Goal: Task Accomplishment & Management: Complete application form

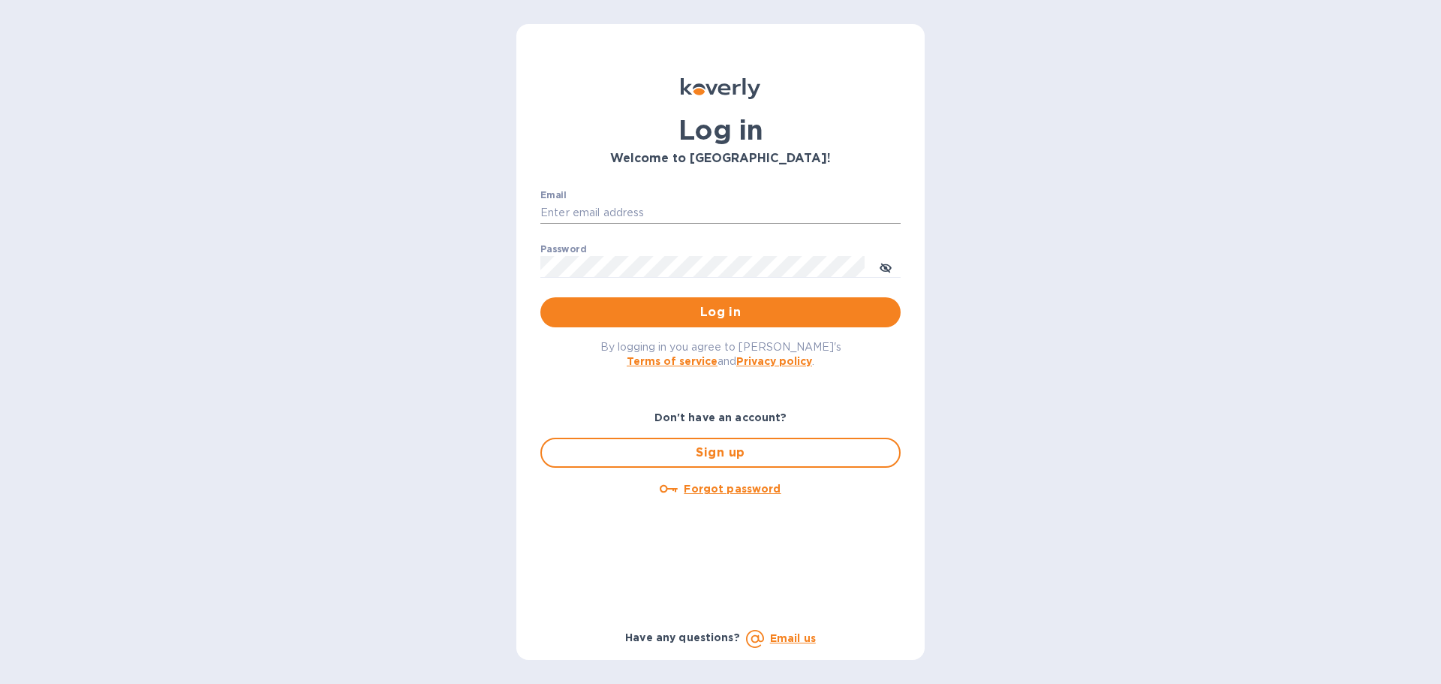
click at [637, 217] on input "Email" at bounding box center [721, 213] width 360 height 23
type input "[PERSON_NAME][EMAIL_ADDRESS][DOMAIN_NAME]"
click at [541, 297] on button "Log in" at bounding box center [721, 312] width 360 height 30
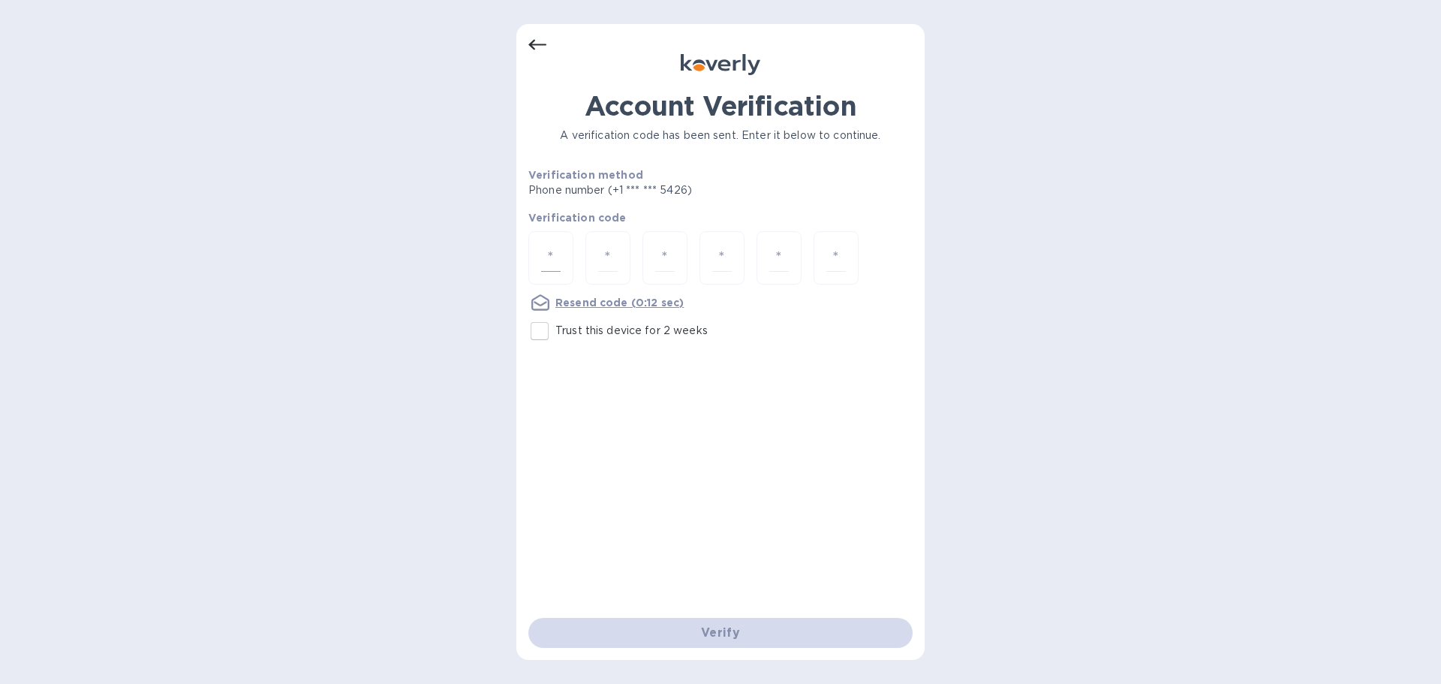
click at [559, 257] on input "number" at bounding box center [551, 258] width 20 height 28
type input "8"
type input "4"
type input "2"
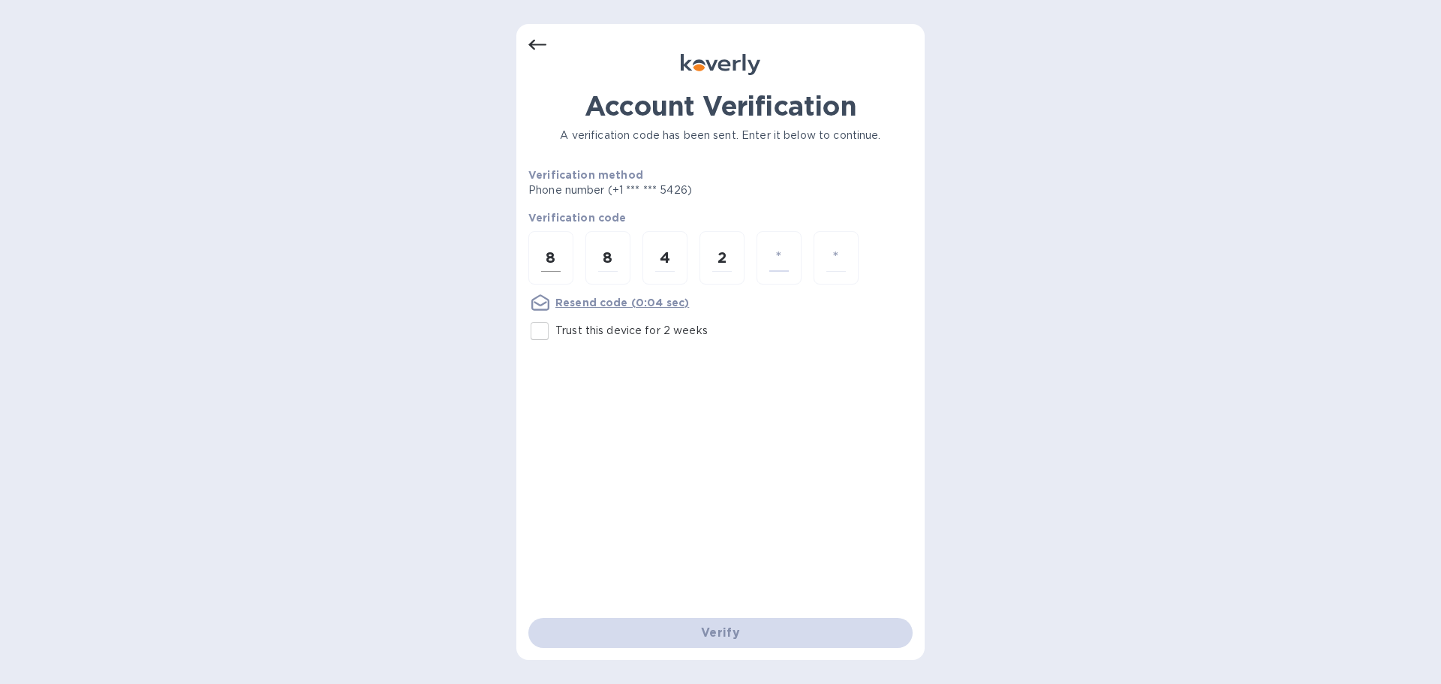
type input "4"
type input "7"
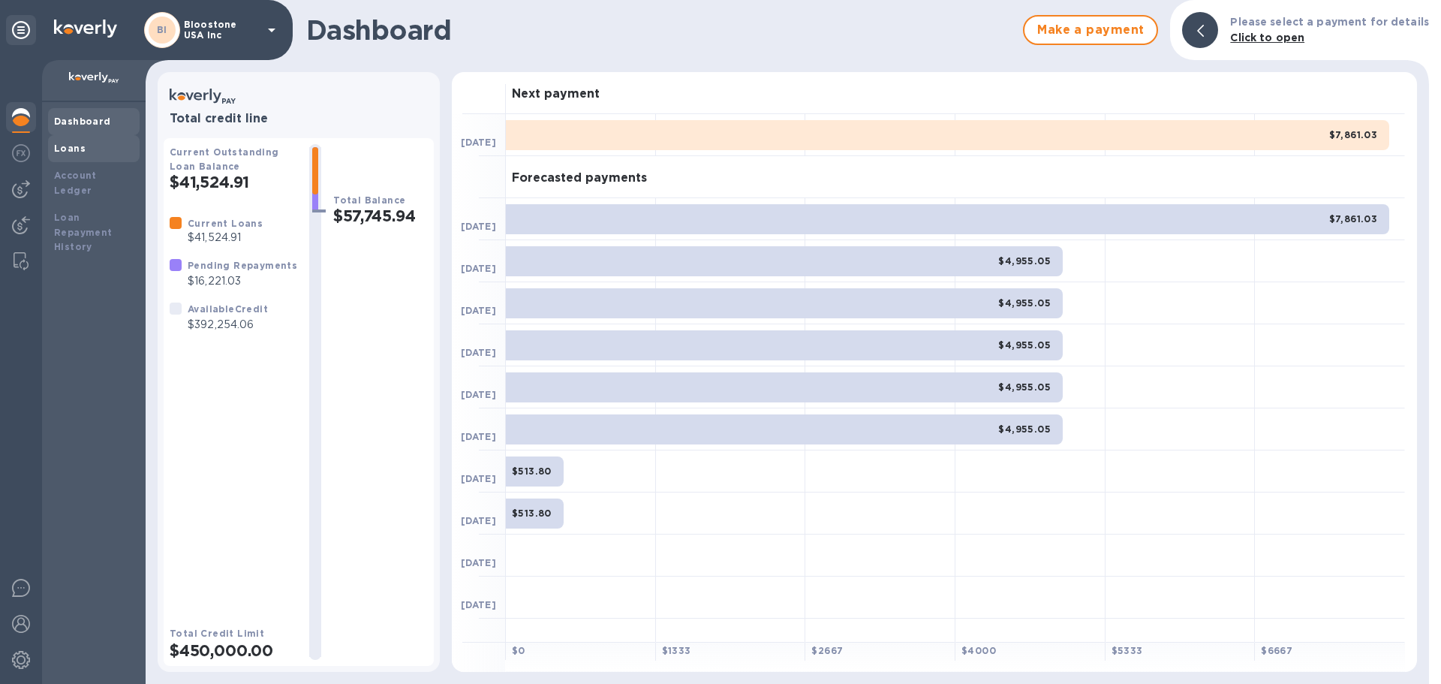
click at [91, 154] on div "Loans" at bounding box center [94, 148] width 80 height 15
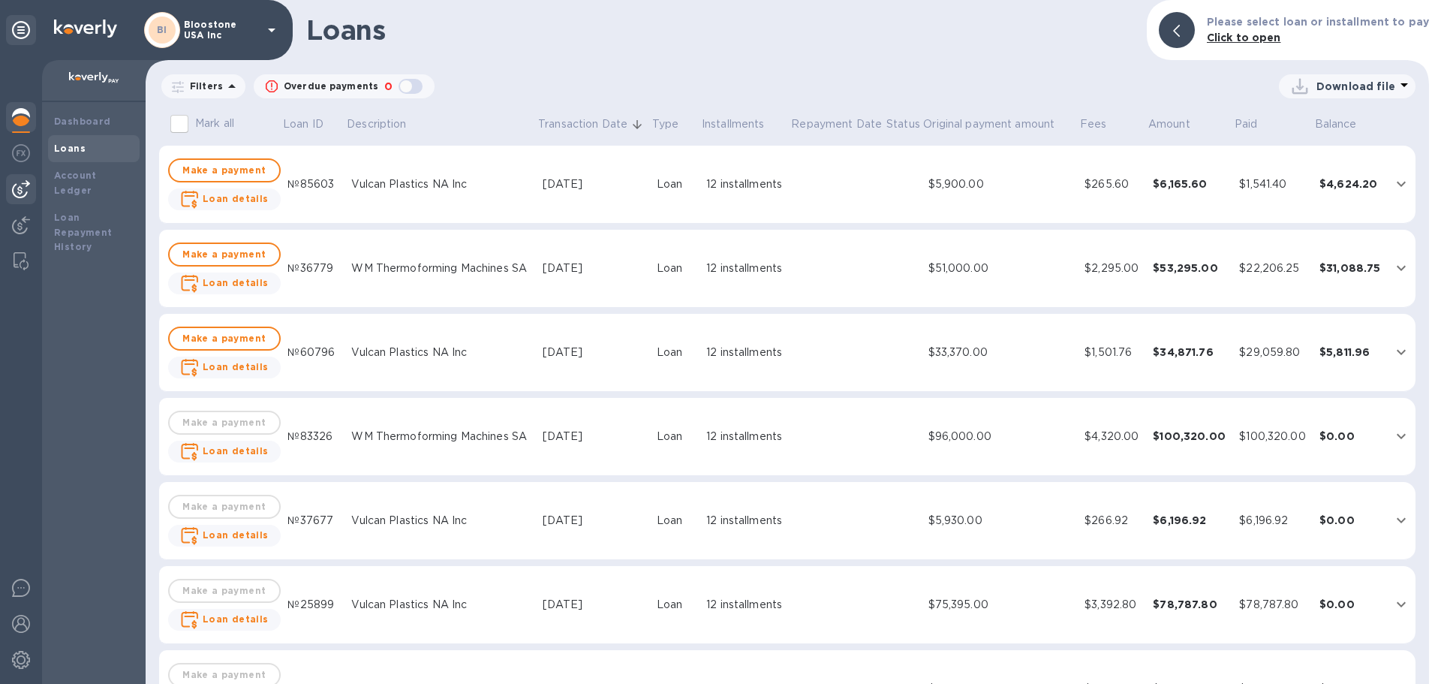
click at [14, 192] on img at bounding box center [21, 189] width 18 height 18
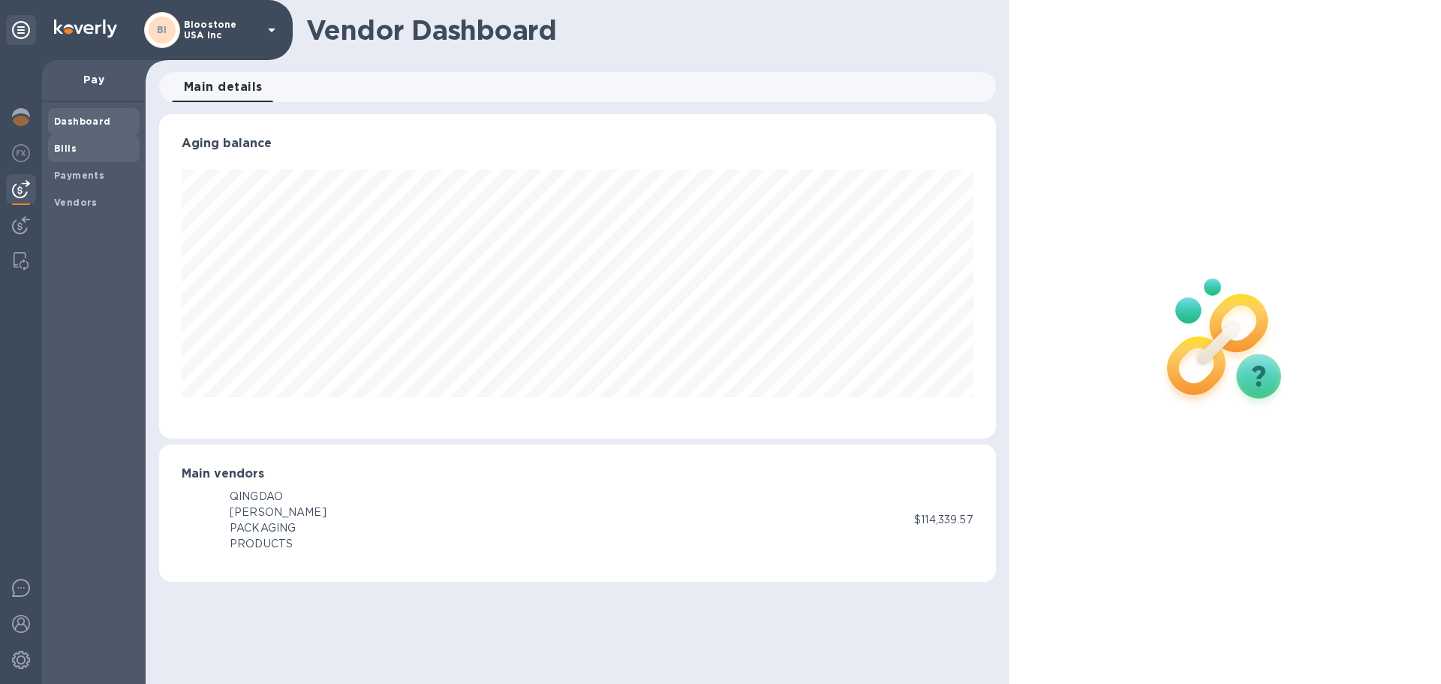
click at [98, 141] on span "Bills" at bounding box center [94, 148] width 80 height 15
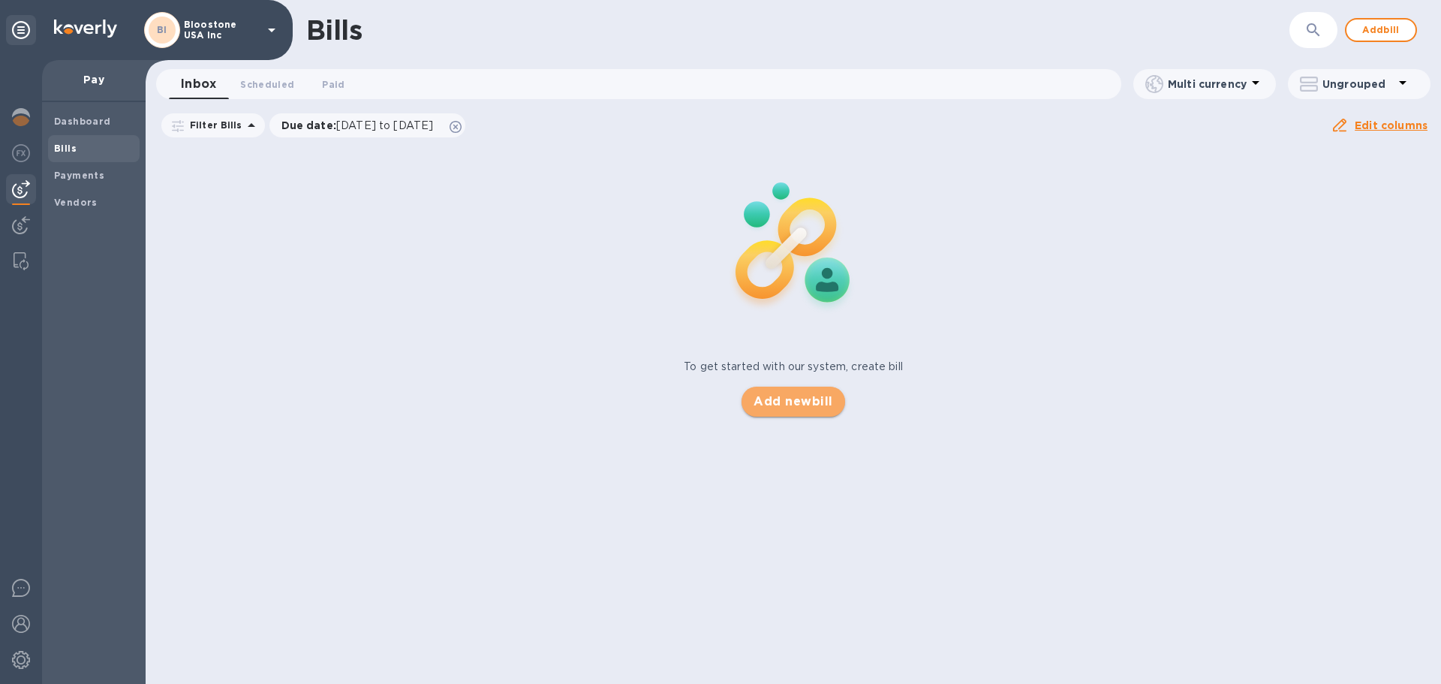
click at [772, 411] on button "Add new bill" at bounding box center [793, 402] width 103 height 30
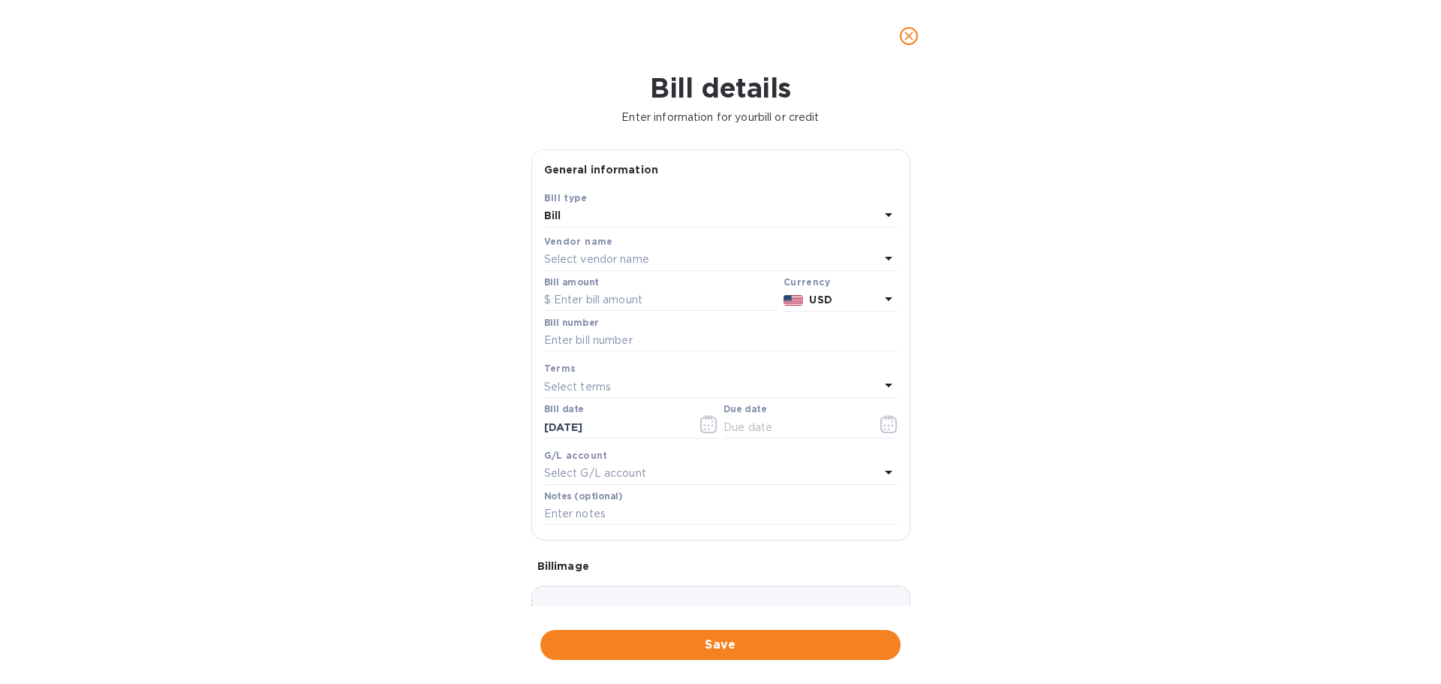
click at [649, 262] on p "Select vendor name" at bounding box center [596, 259] width 105 height 16
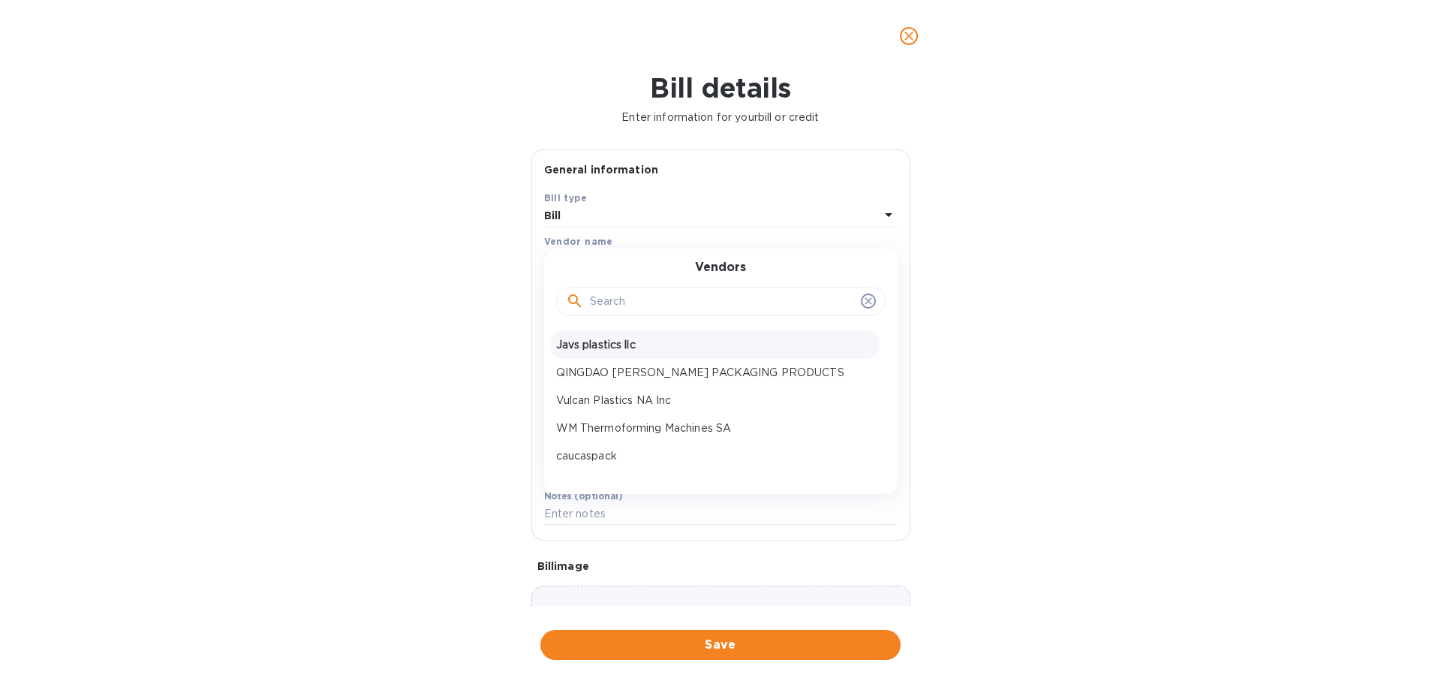
click at [628, 347] on p "Javs plastics llc" at bounding box center [715, 345] width 318 height 16
type input "[DATE]"
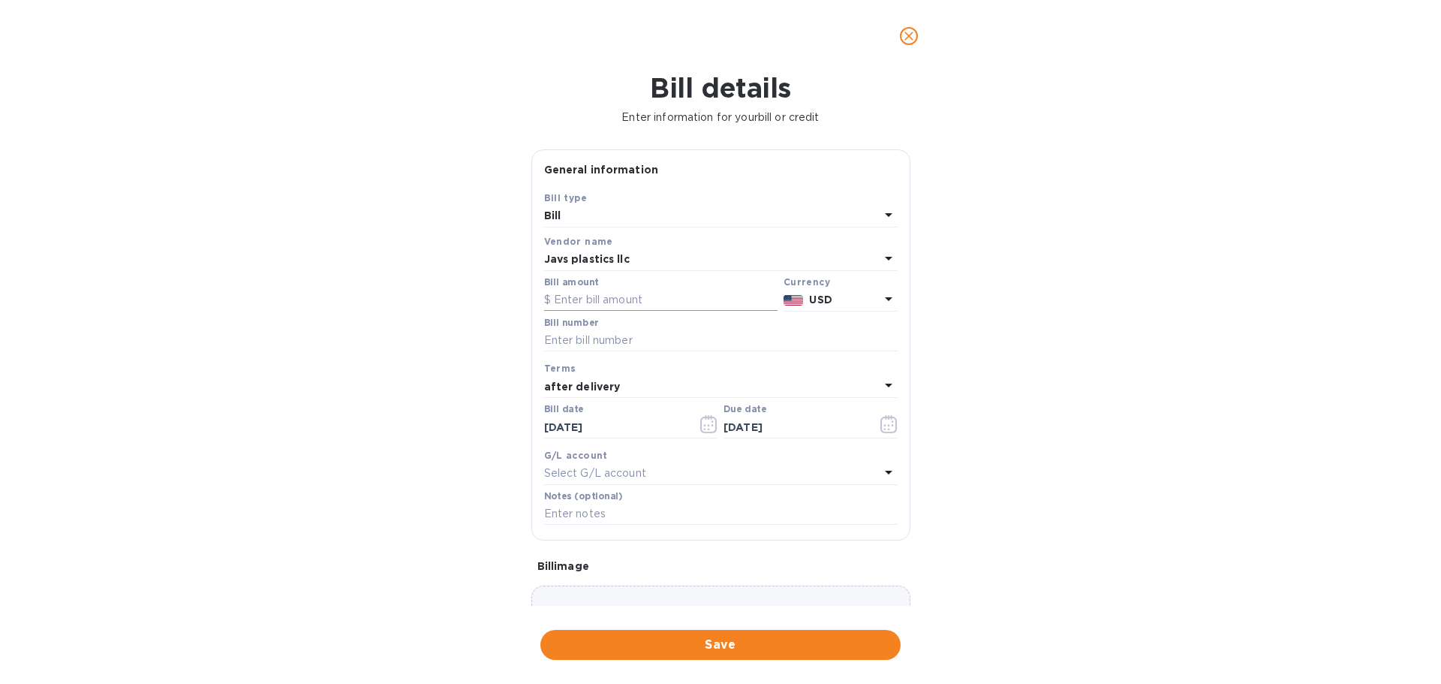
click at [631, 297] on input "text" at bounding box center [660, 300] width 233 height 23
type input "200,000"
click at [622, 345] on input "text" at bounding box center [721, 341] width 354 height 23
type input "081925BS"
click at [641, 481] on div "Select G/L account" at bounding box center [712, 473] width 336 height 21
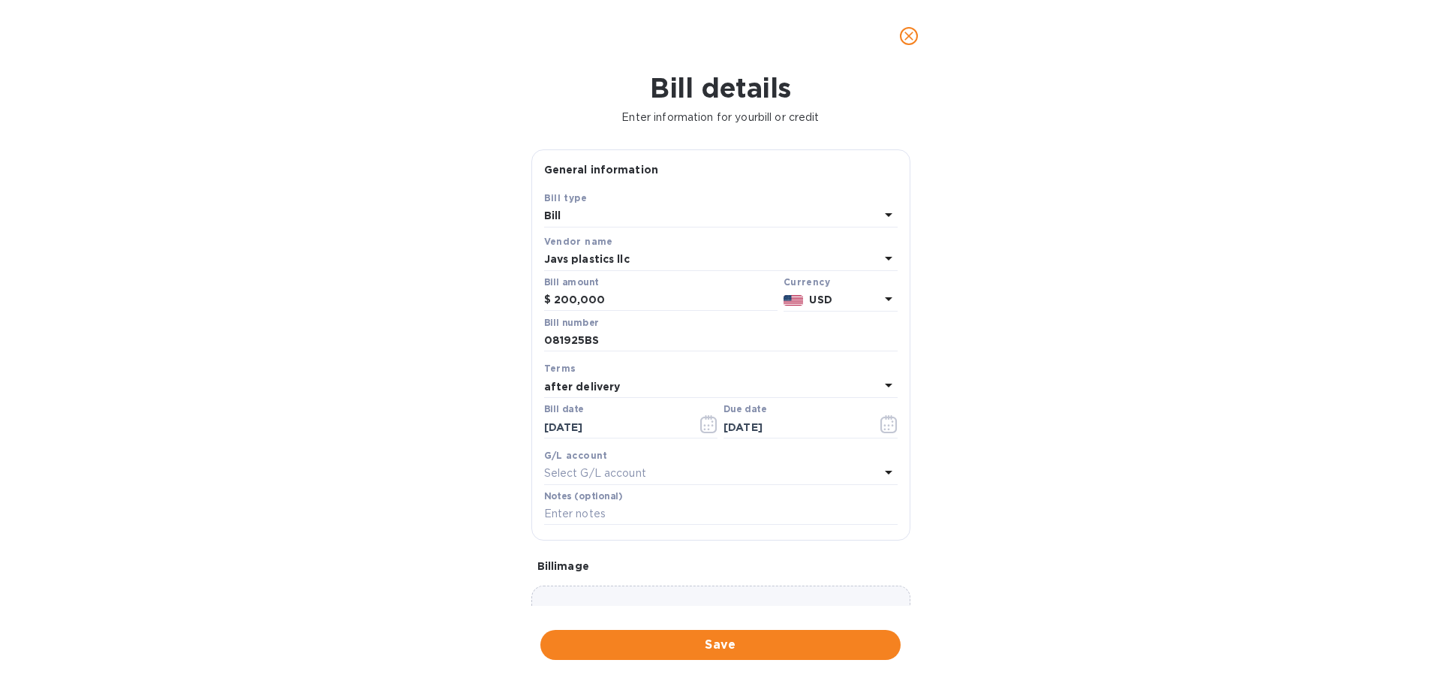
click at [1334, 586] on div "Bill details Enter information for your bill or credit General information Save…" at bounding box center [720, 378] width 1441 height 612
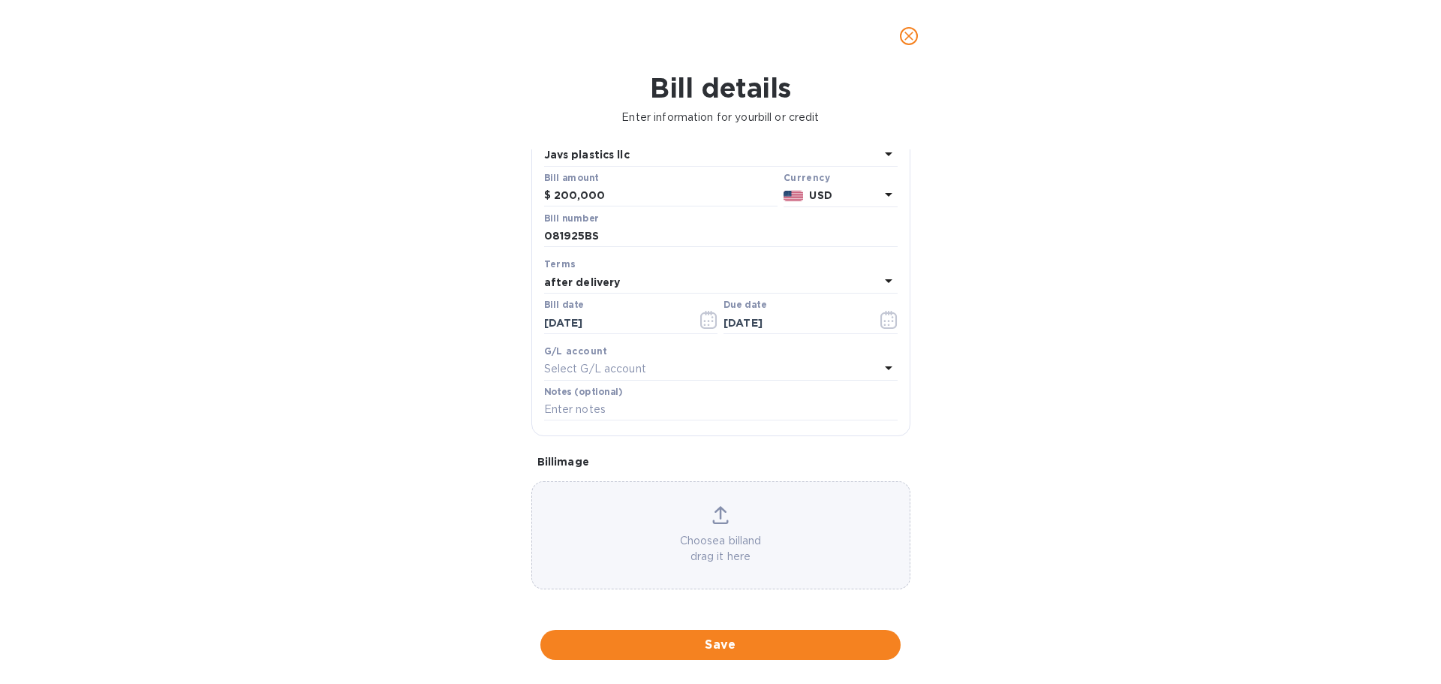
scroll to position [106, 0]
click at [885, 279] on icon at bounding box center [889, 280] width 8 height 4
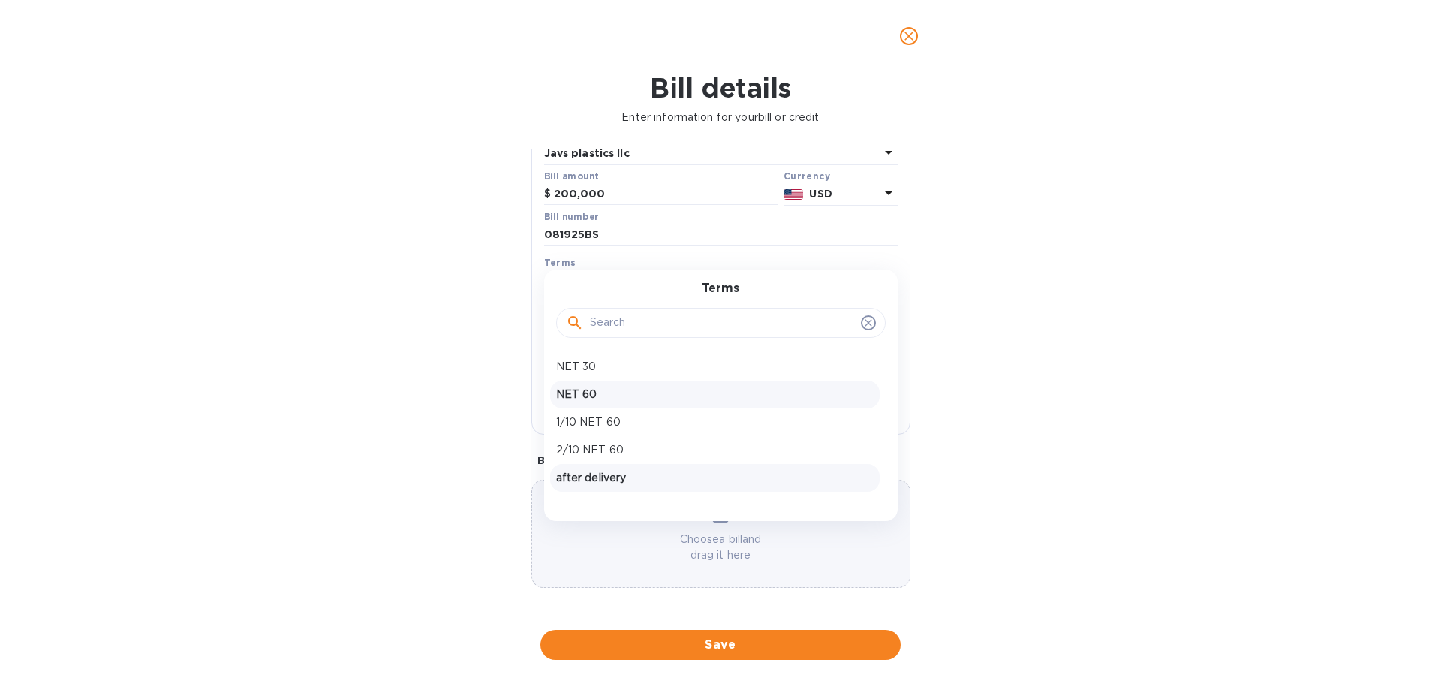
click at [730, 391] on p "NET 60" at bounding box center [715, 395] width 318 height 16
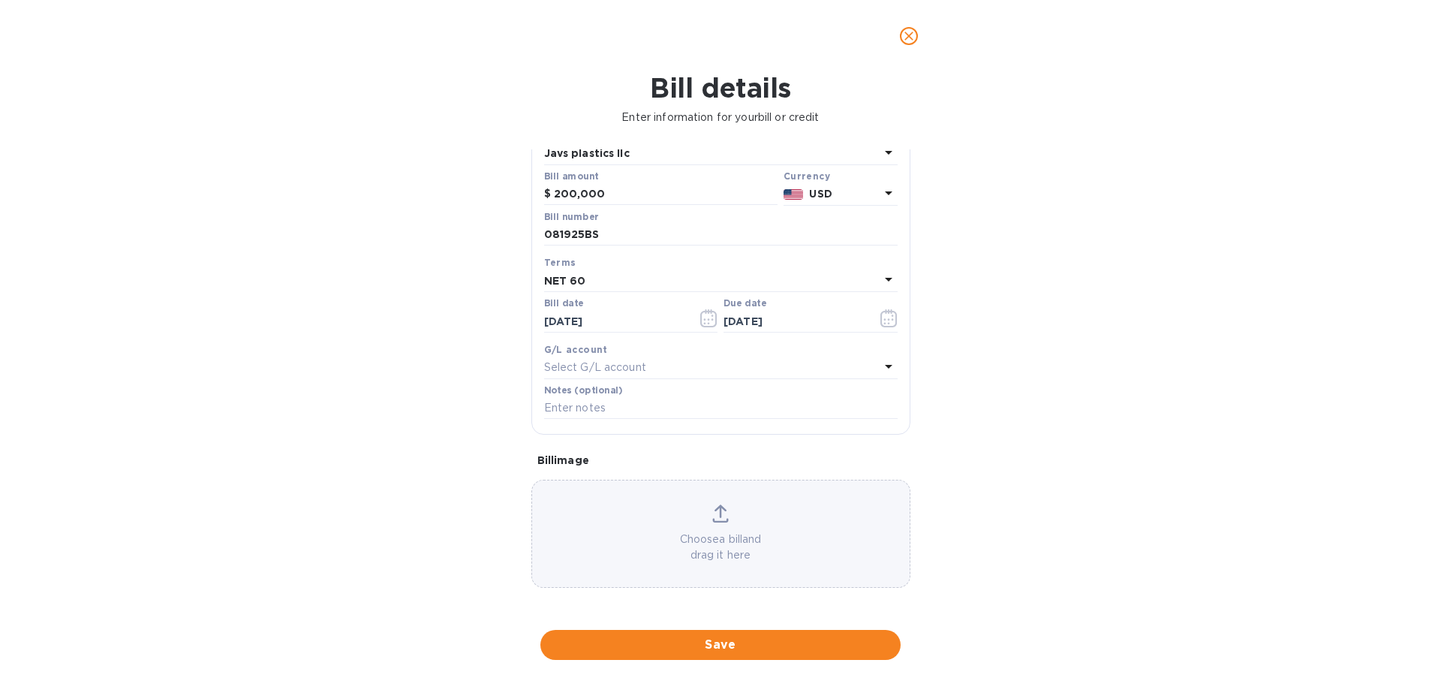
type input "[DATE]"
click at [1013, 424] on div "Bill details Enter information for your bill or credit General information Save…" at bounding box center [720, 378] width 1441 height 612
click at [718, 516] on icon at bounding box center [721, 511] width 12 height 14
click at [731, 638] on span "Save" at bounding box center [721, 645] width 336 height 18
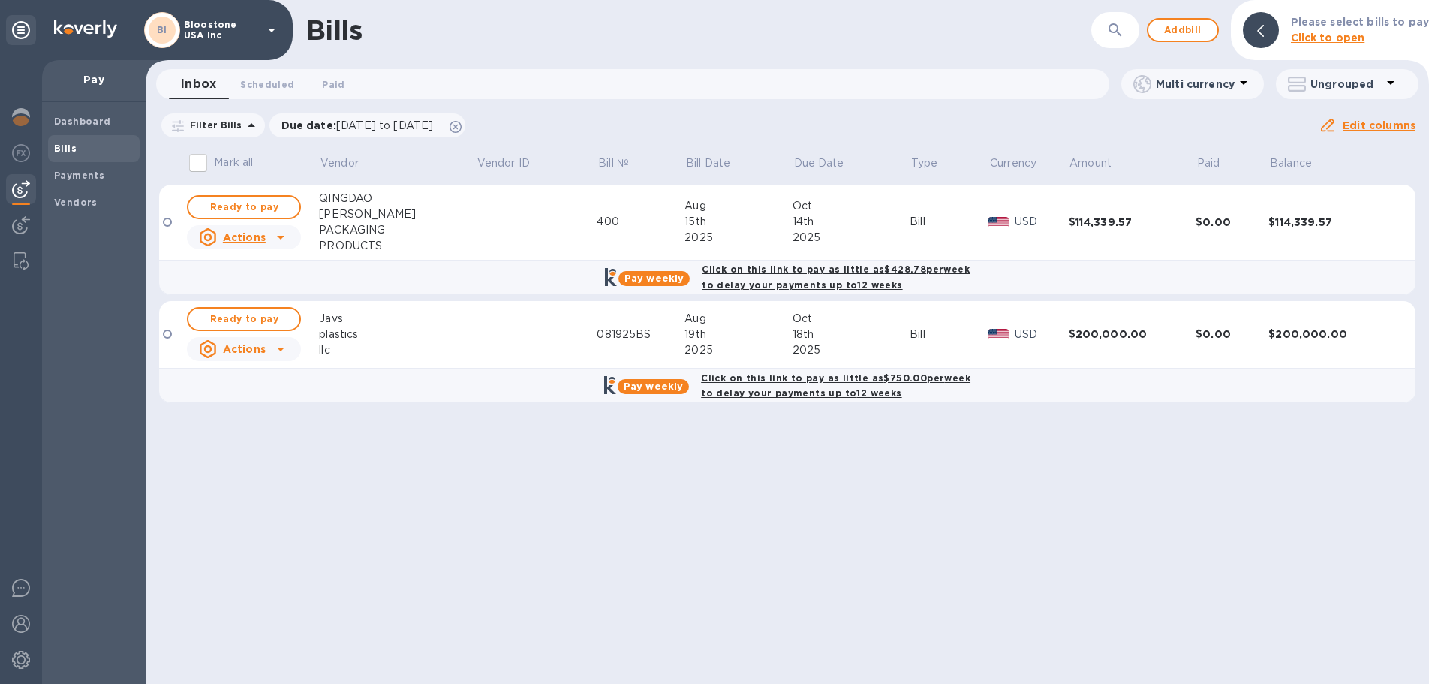
click at [784, 381] on b "Click on this link to pay as little as $750.00 per week to delay your payments …" at bounding box center [836, 385] width 270 height 27
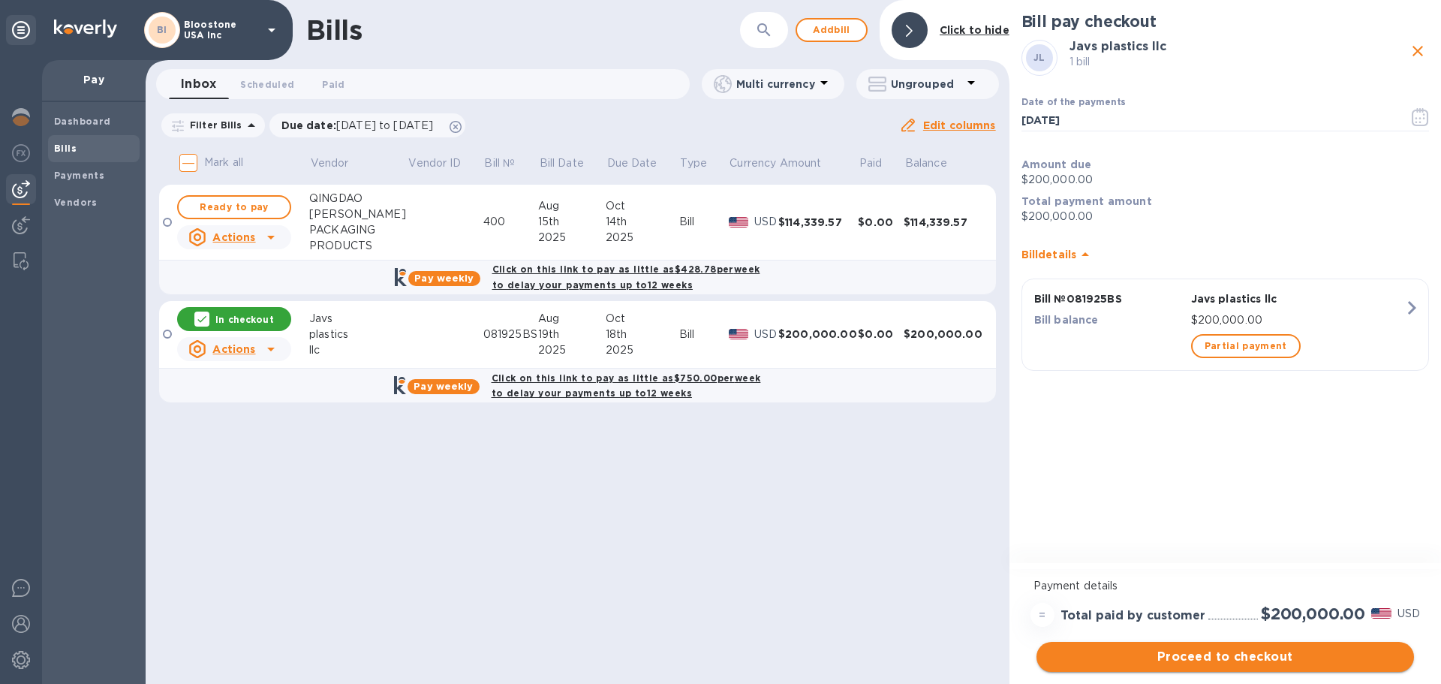
click at [1283, 661] on span "Proceed to checkout" at bounding box center [1226, 657] width 354 height 18
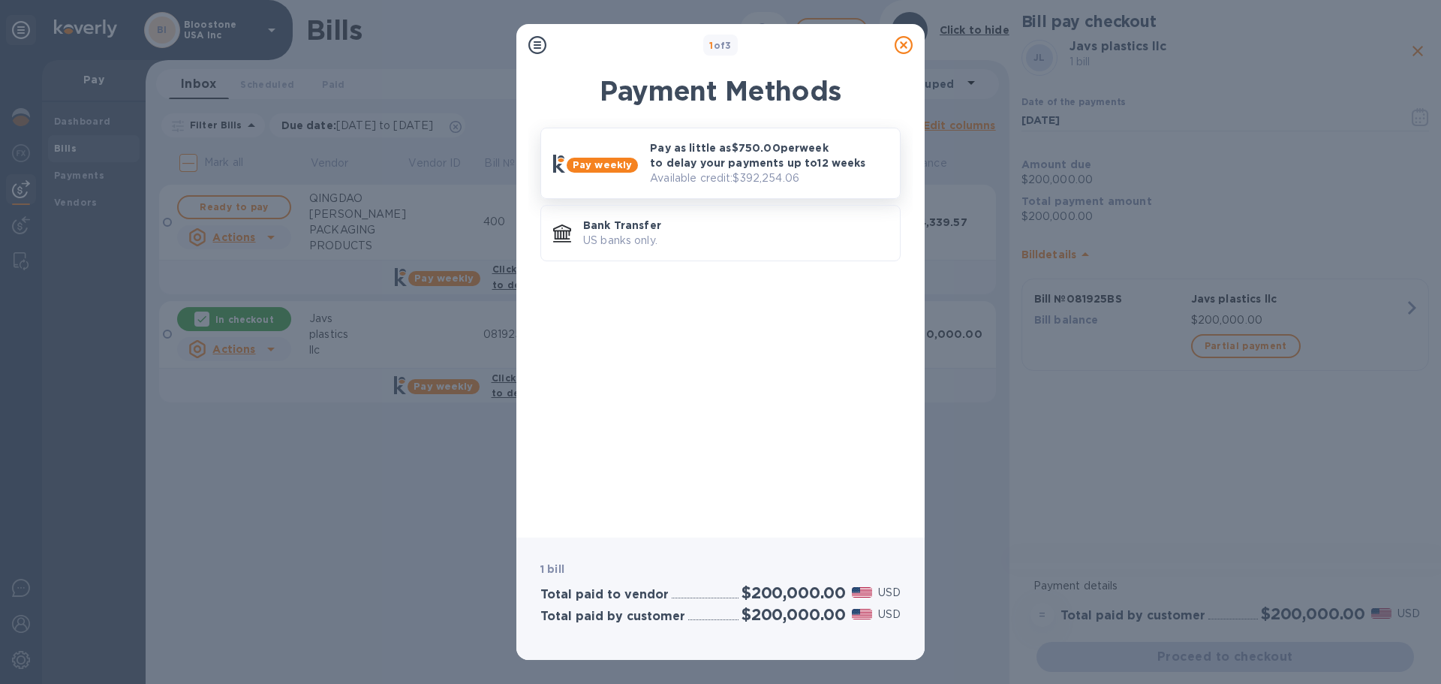
click at [736, 155] on p "Pay as little as $750.00 per week to delay your payments up to 12 weeks" at bounding box center [769, 155] width 238 height 30
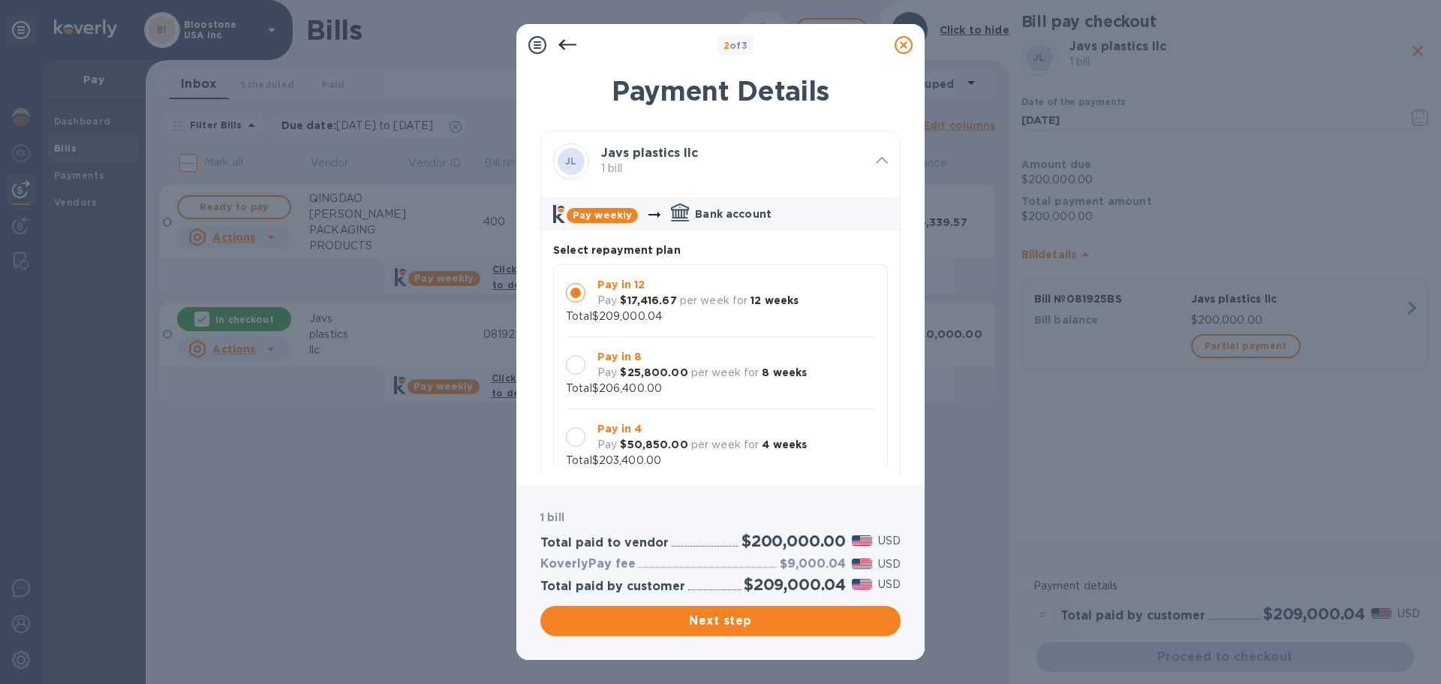
scroll to position [14, 0]
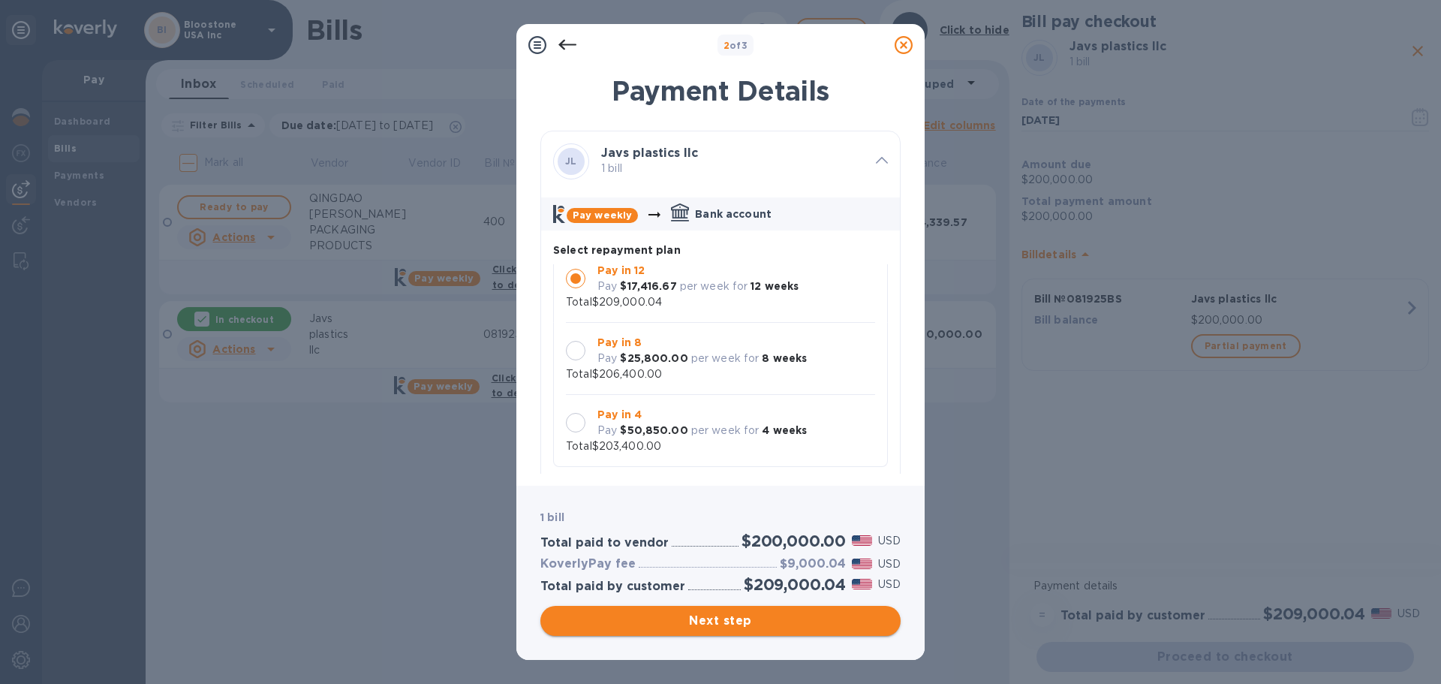
click at [834, 610] on button "Next step" at bounding box center [721, 621] width 360 height 30
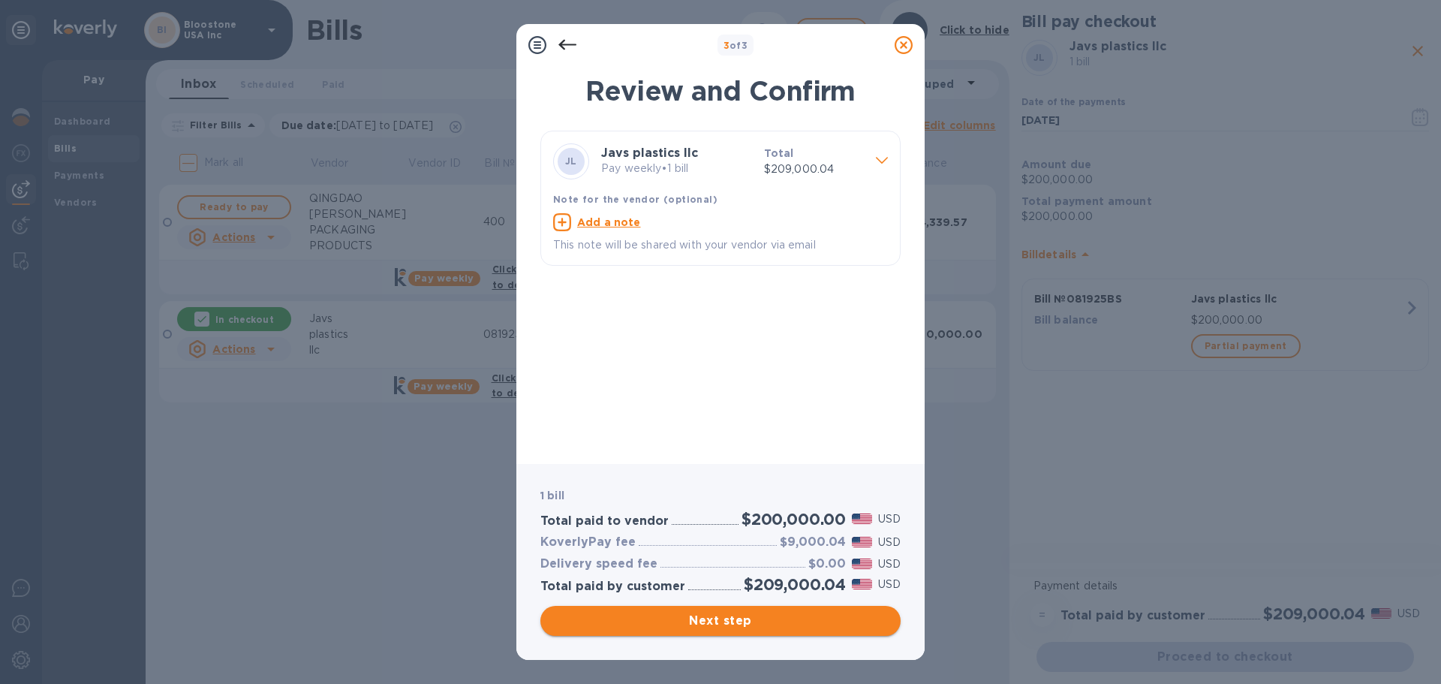
click at [820, 616] on span "Next step" at bounding box center [721, 621] width 336 height 18
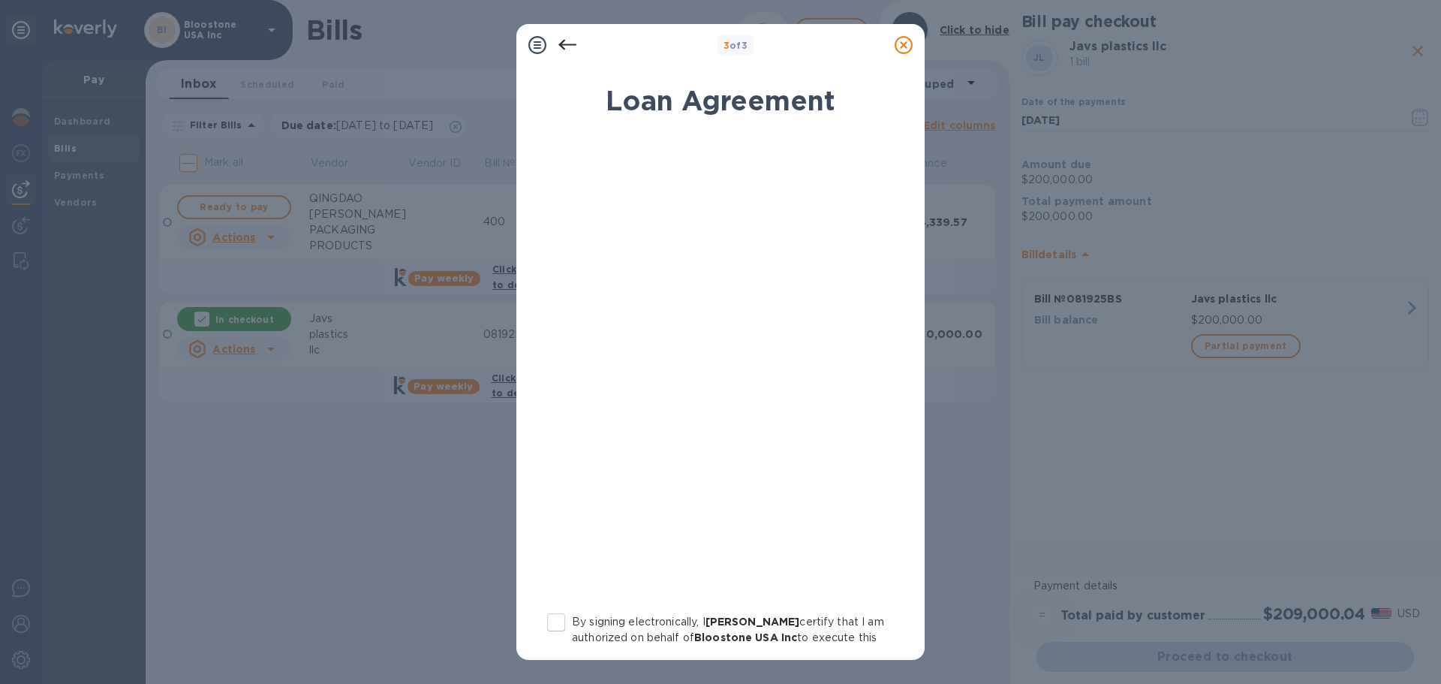
click at [546, 619] on input "By signing electronically, I [PERSON_NAME] certify that I am authorized on beha…" at bounding box center [557, 623] width 32 height 32
checkbox input "true"
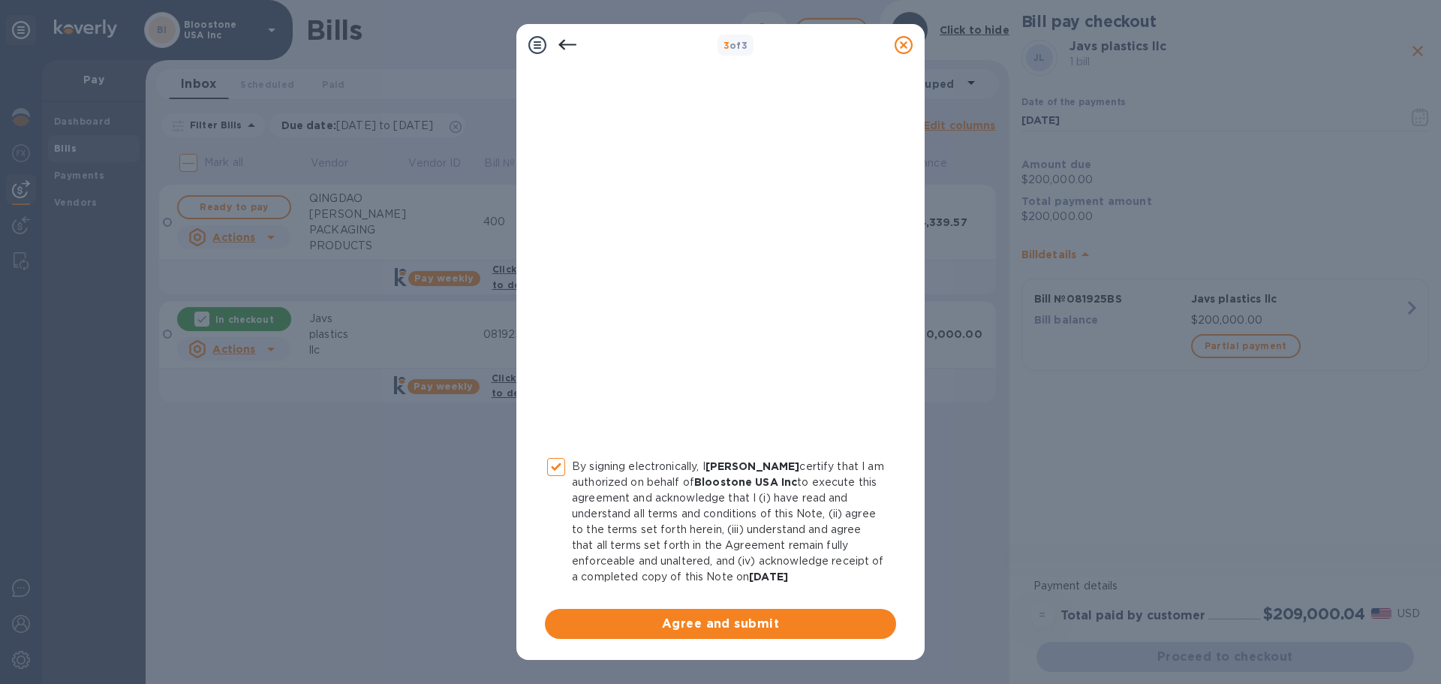
scroll to position [171, 0]
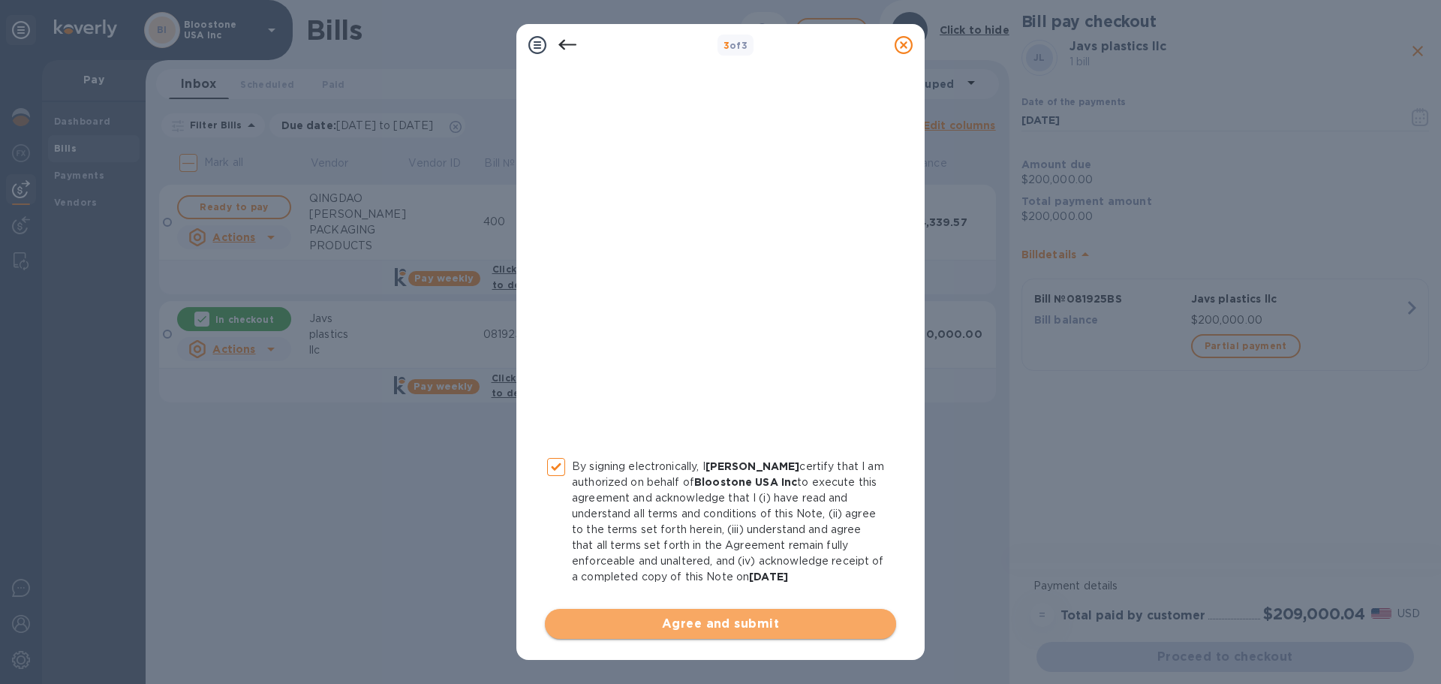
click at [767, 632] on span "Agree and submit" at bounding box center [720, 624] width 327 height 18
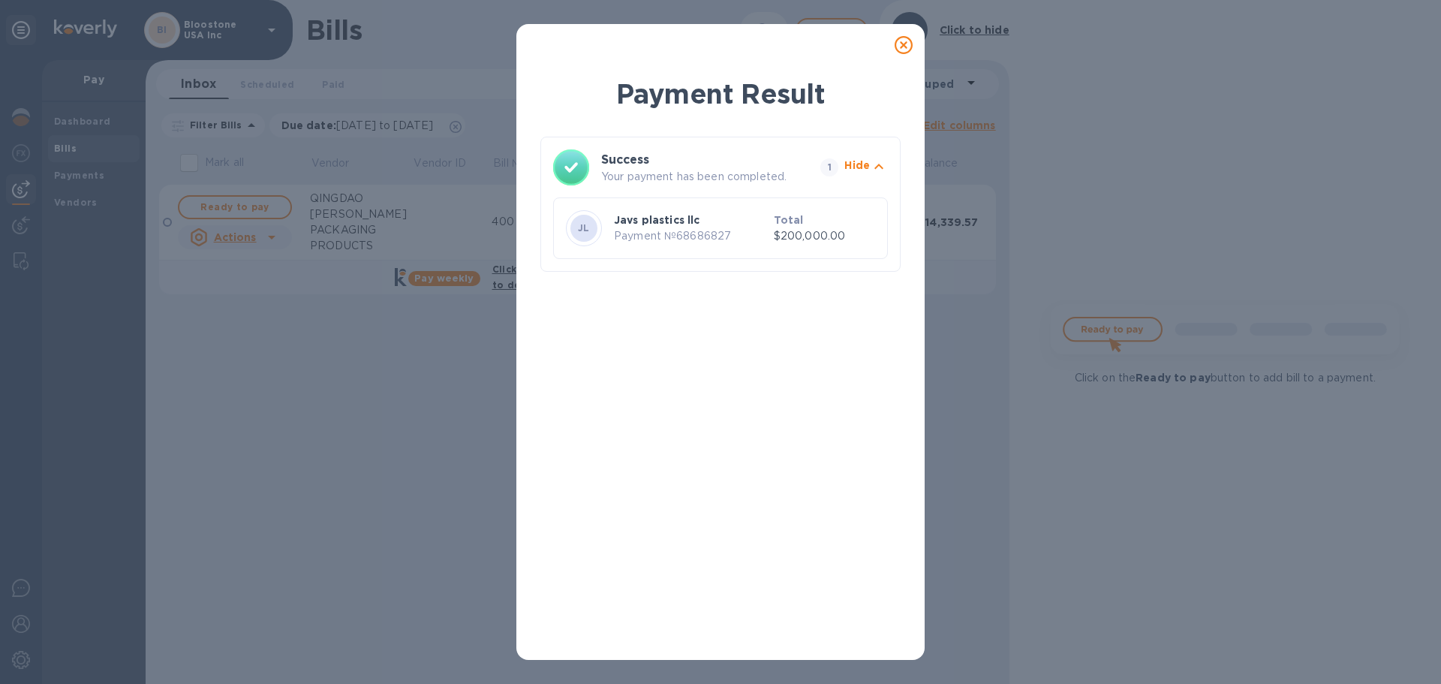
click at [908, 42] on icon at bounding box center [904, 45] width 18 height 18
